Goal: Information Seeking & Learning: Learn about a topic

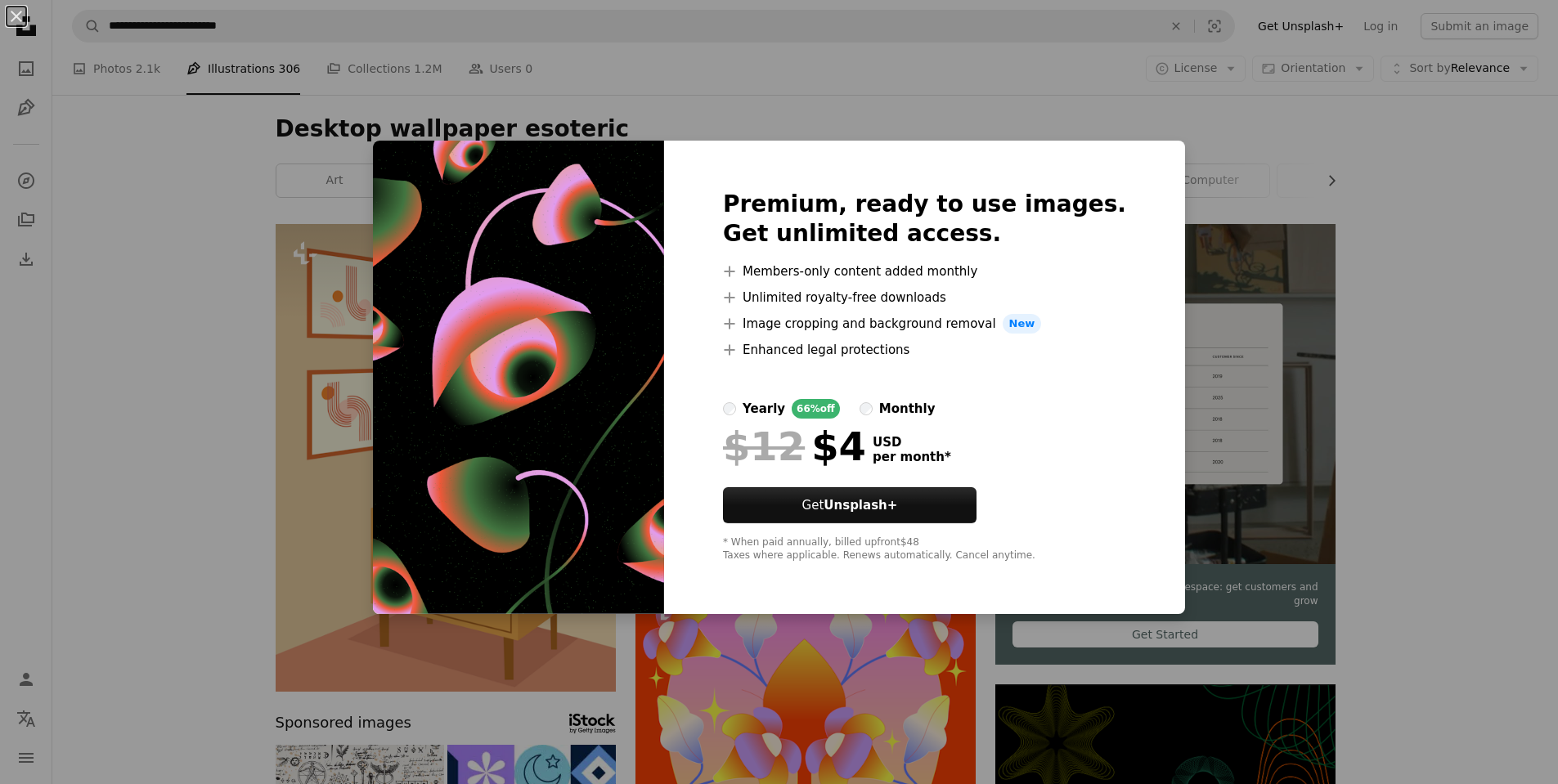
scroll to position [2780, 0]
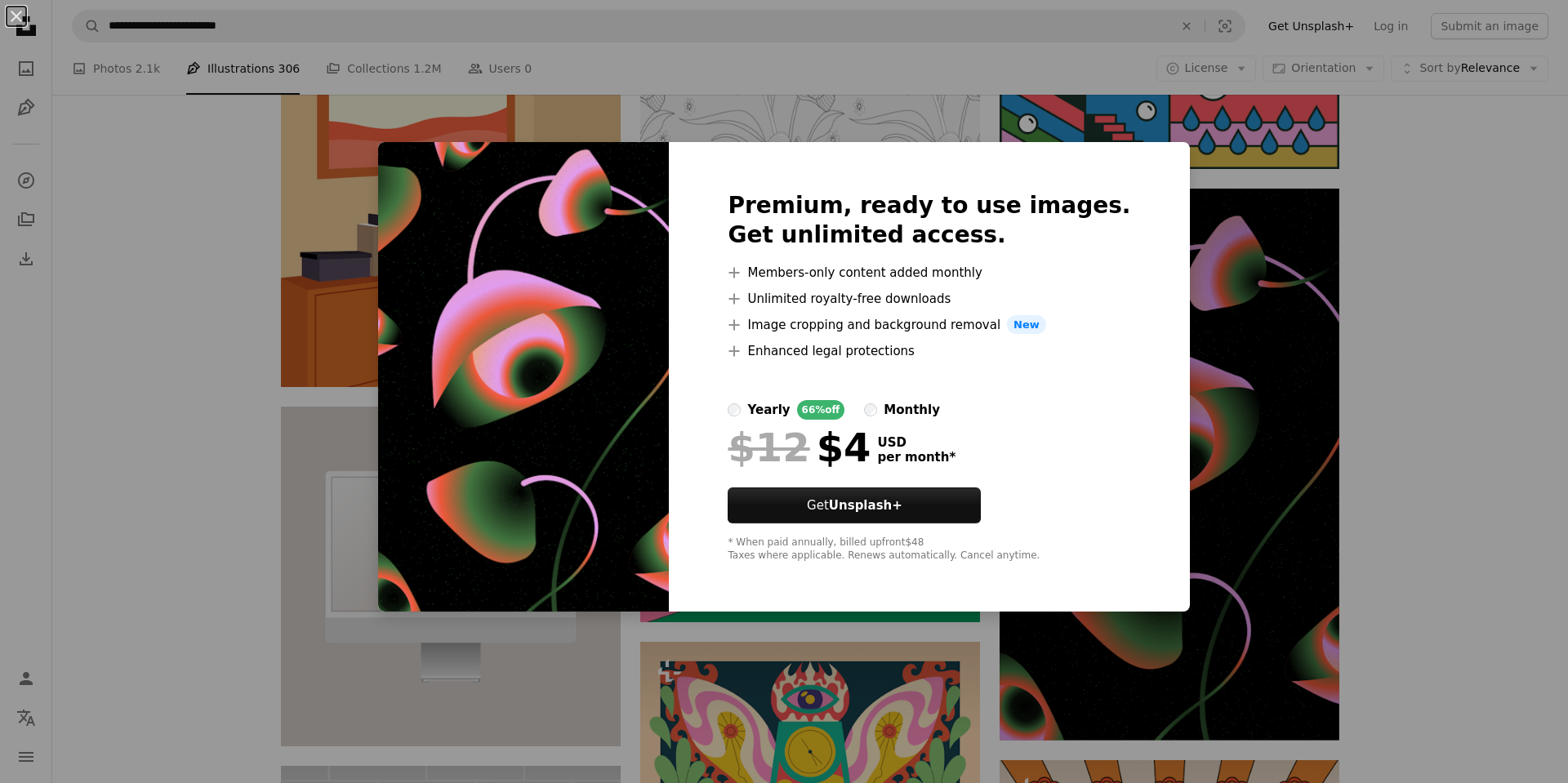
click at [1449, 326] on div "An X shape Premium, ready to use images. Get unlimited access. A plus sign Memb…" at bounding box center [784, 391] width 1568 height 783
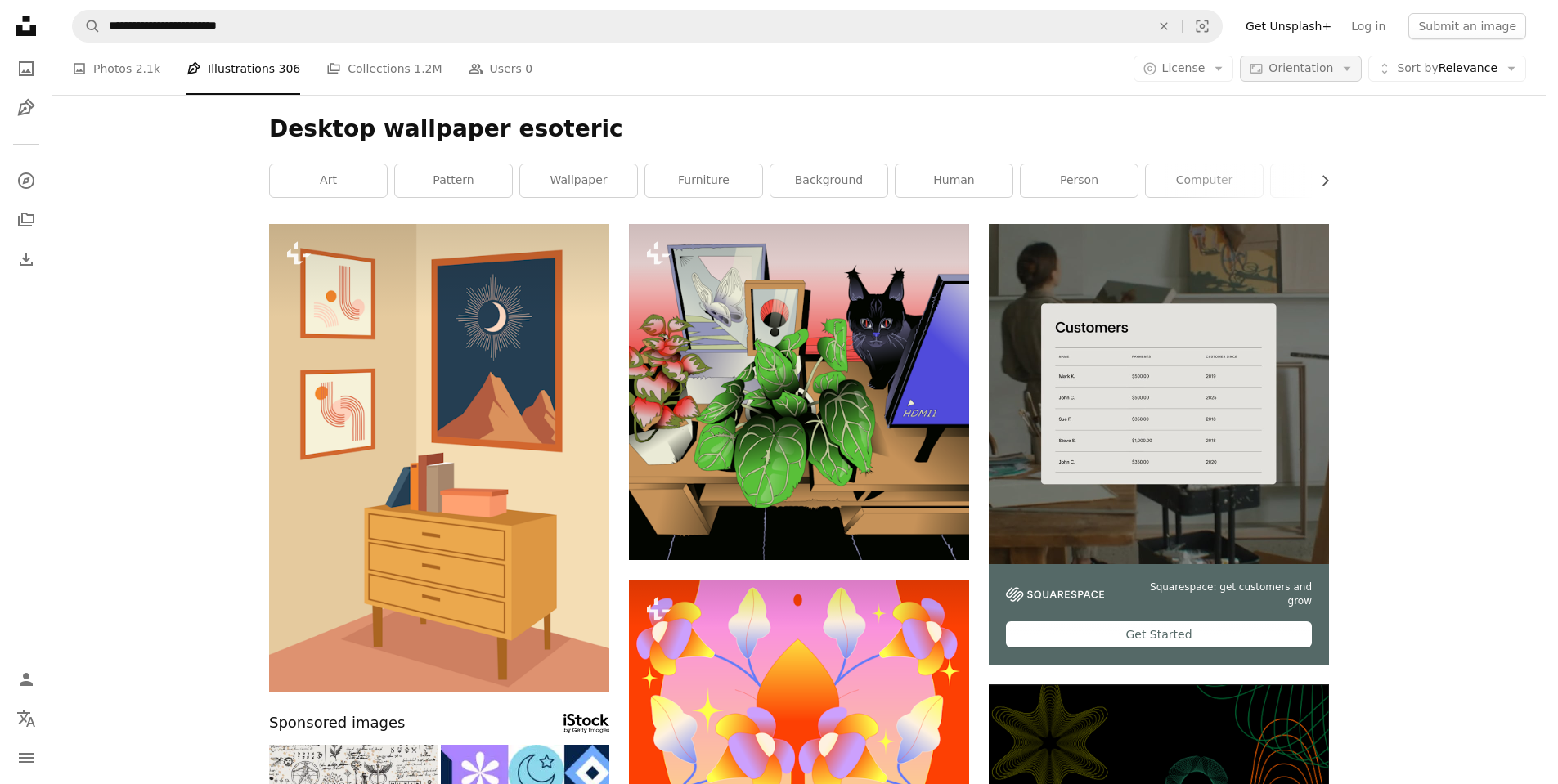
scroll to position [4497, 0]
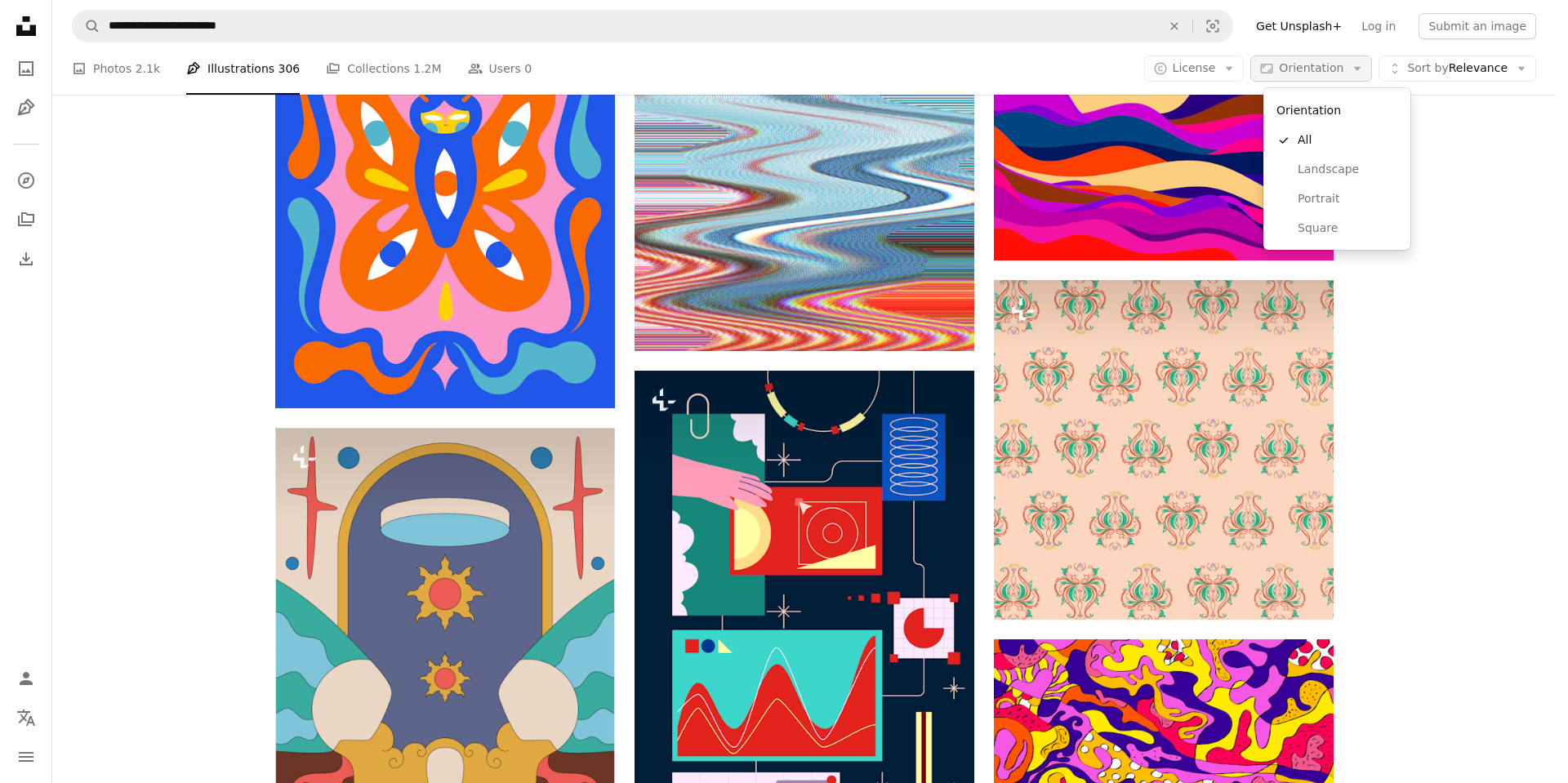
click at [1344, 65] on span "Orientation" at bounding box center [1311, 68] width 64 height 13
click at [1338, 168] on span "Landscape" at bounding box center [1347, 170] width 100 height 17
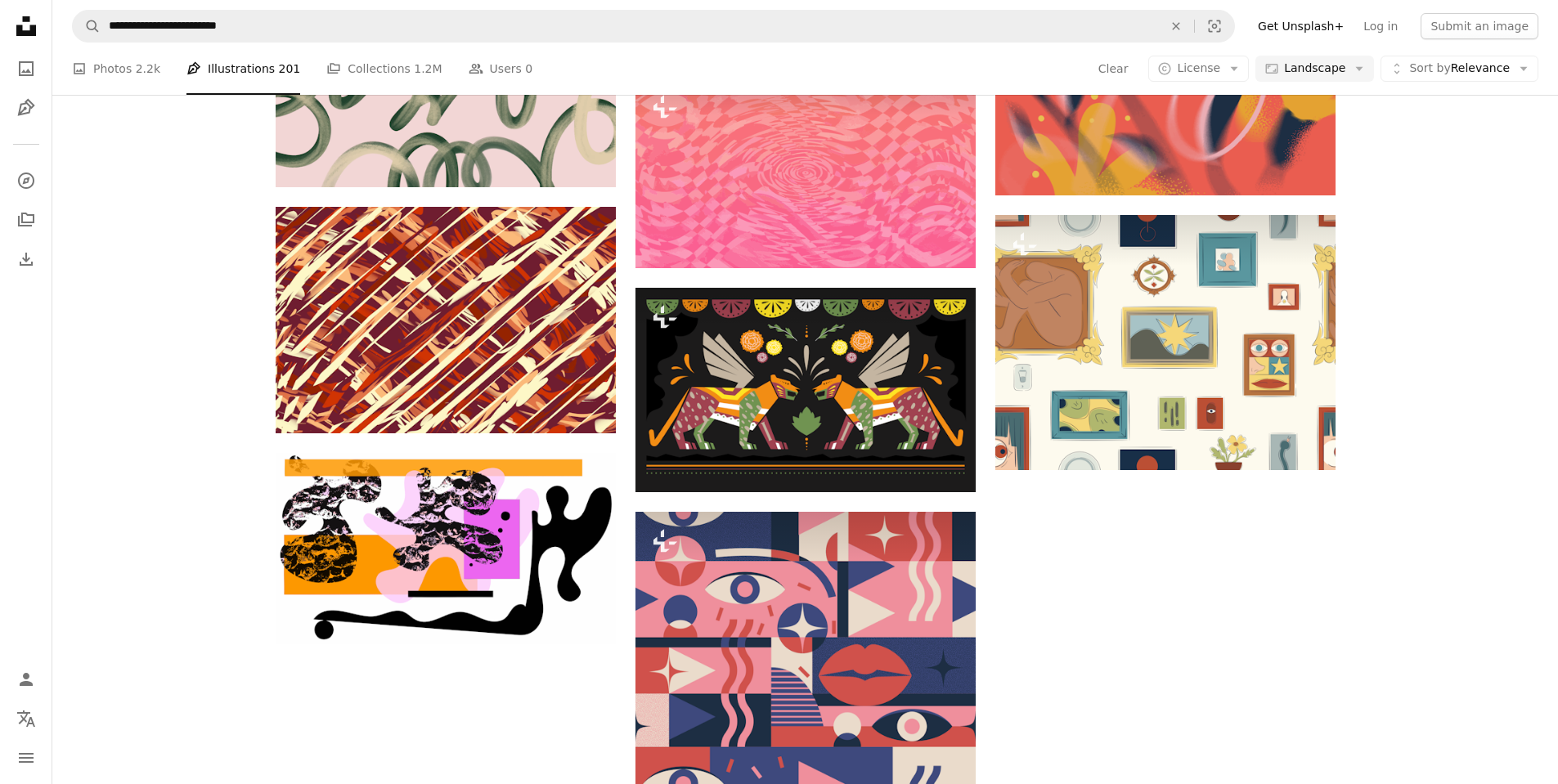
scroll to position [82, 0]
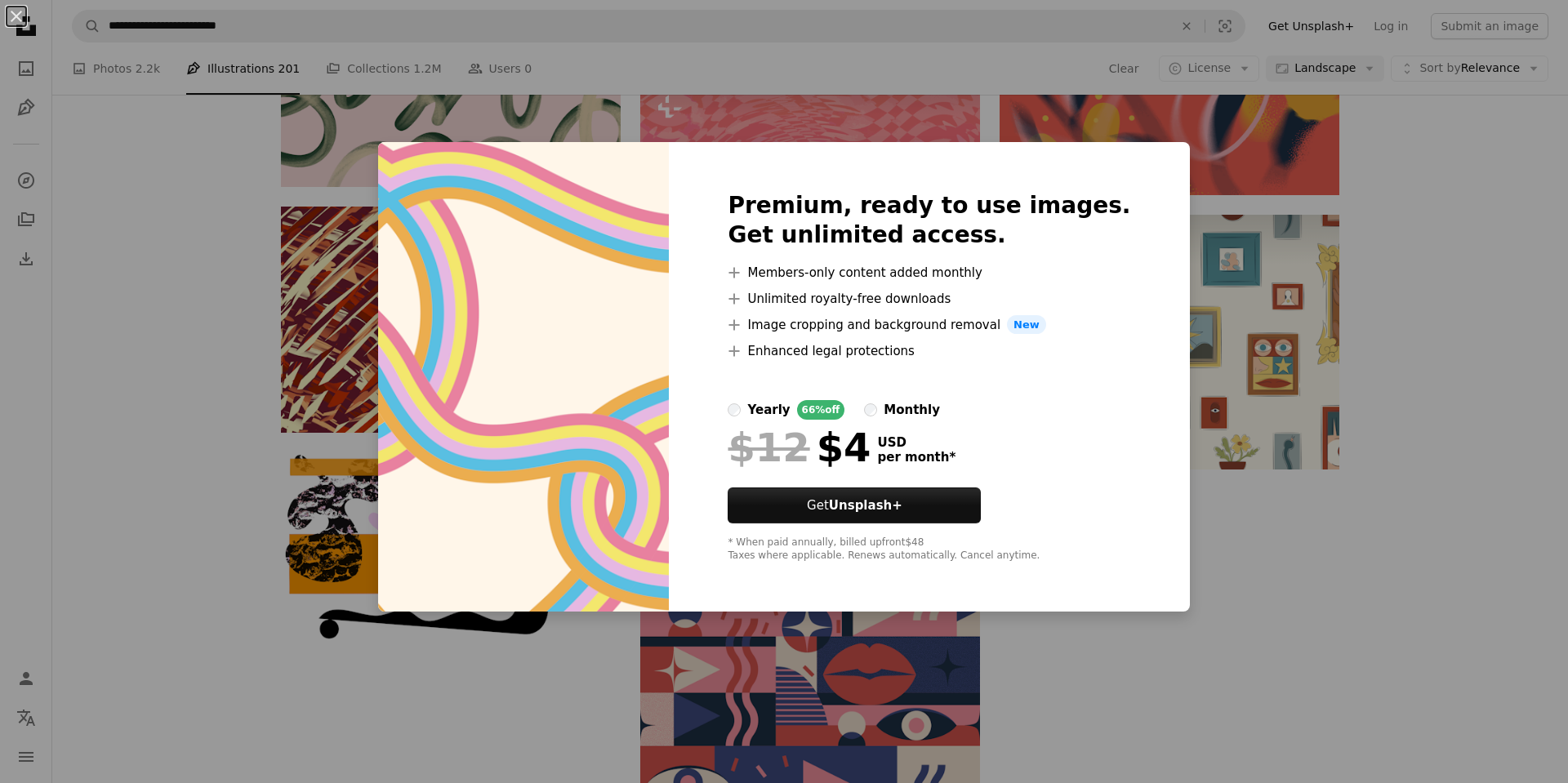
click at [1433, 262] on div "An X shape Premium, ready to use images. Get unlimited access. A plus sign Memb…" at bounding box center [784, 391] width 1568 height 783
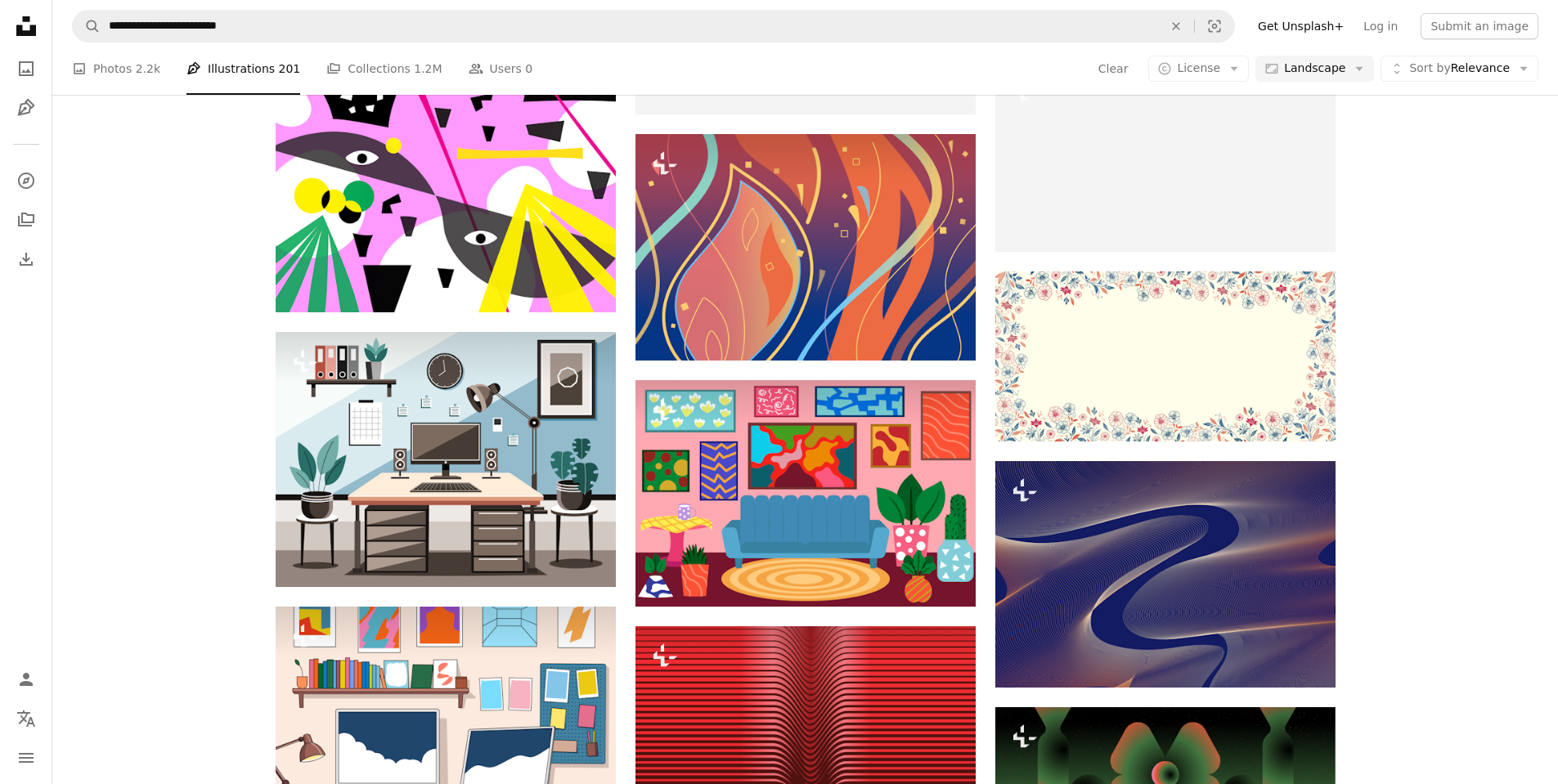
scroll to position [2862, 0]
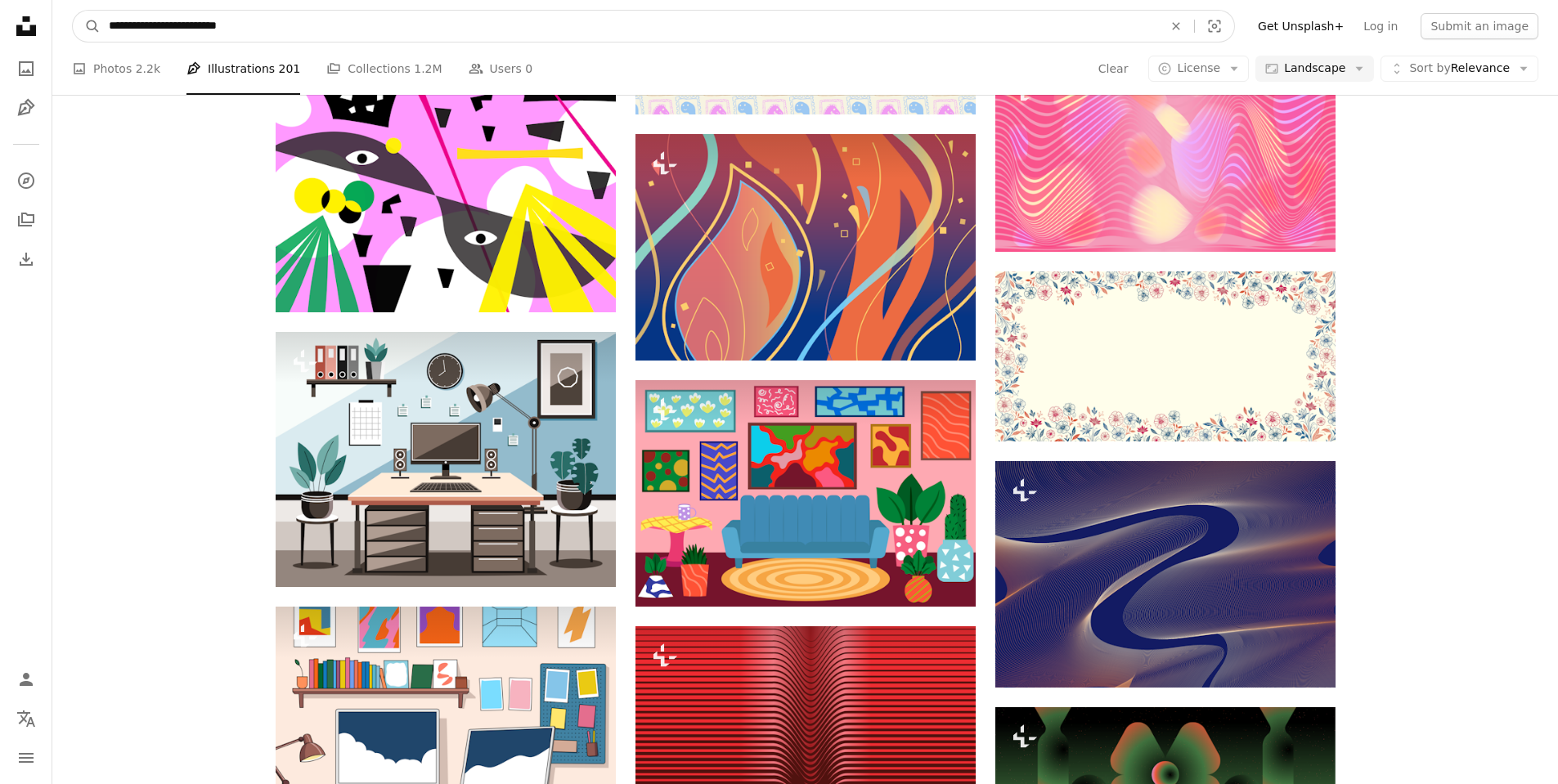
drag, startPoint x: 205, startPoint y: 28, endPoint x: 427, endPoint y: 26, distance: 222.0
click at [412, 29] on input "**********" at bounding box center [629, 26] width 1058 height 31
type input "**********"
click button "A magnifying glass" at bounding box center [86, 26] width 28 height 31
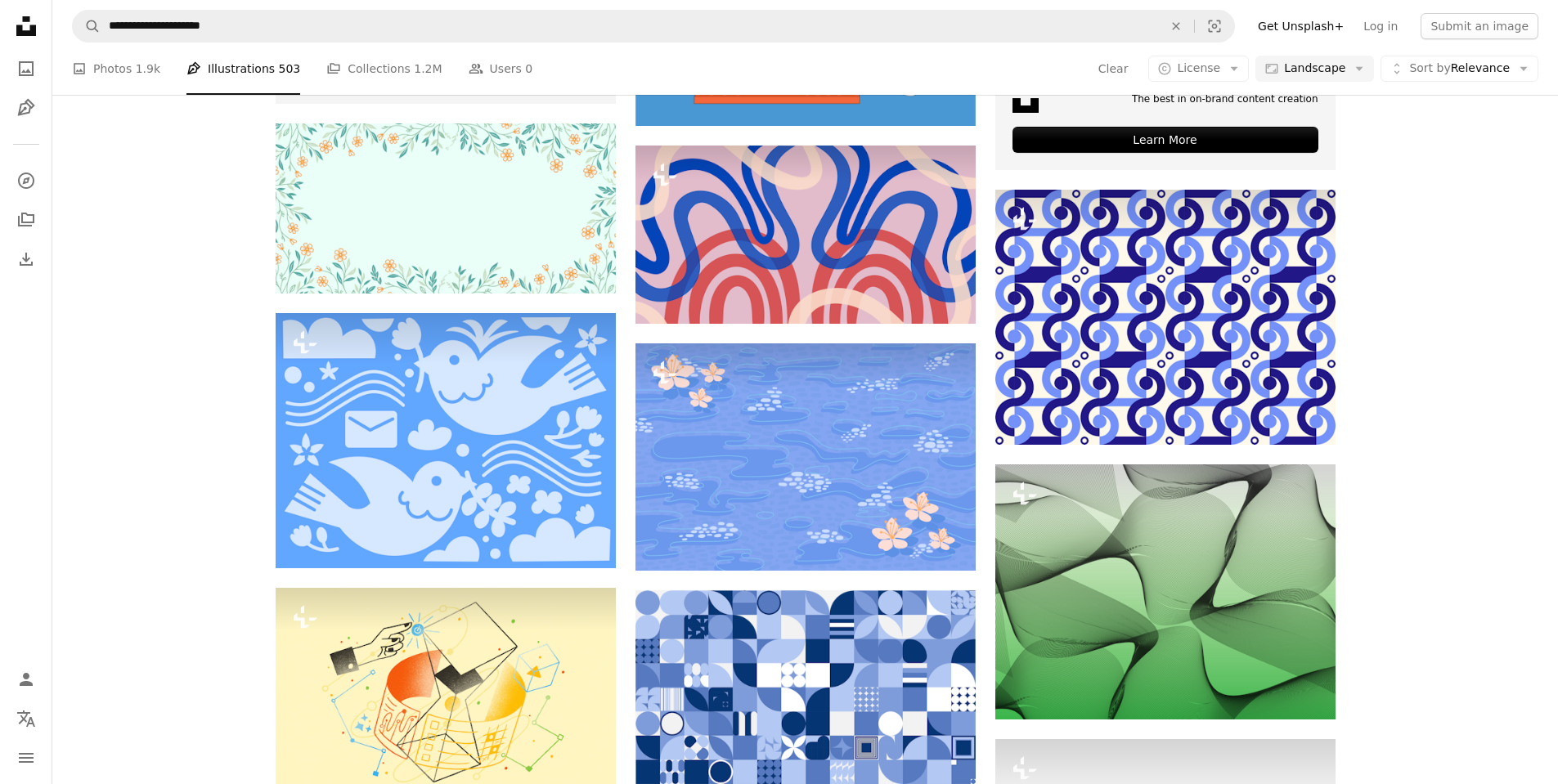
scroll to position [6132, 0]
